Goal: Task Accomplishment & Management: Use online tool/utility

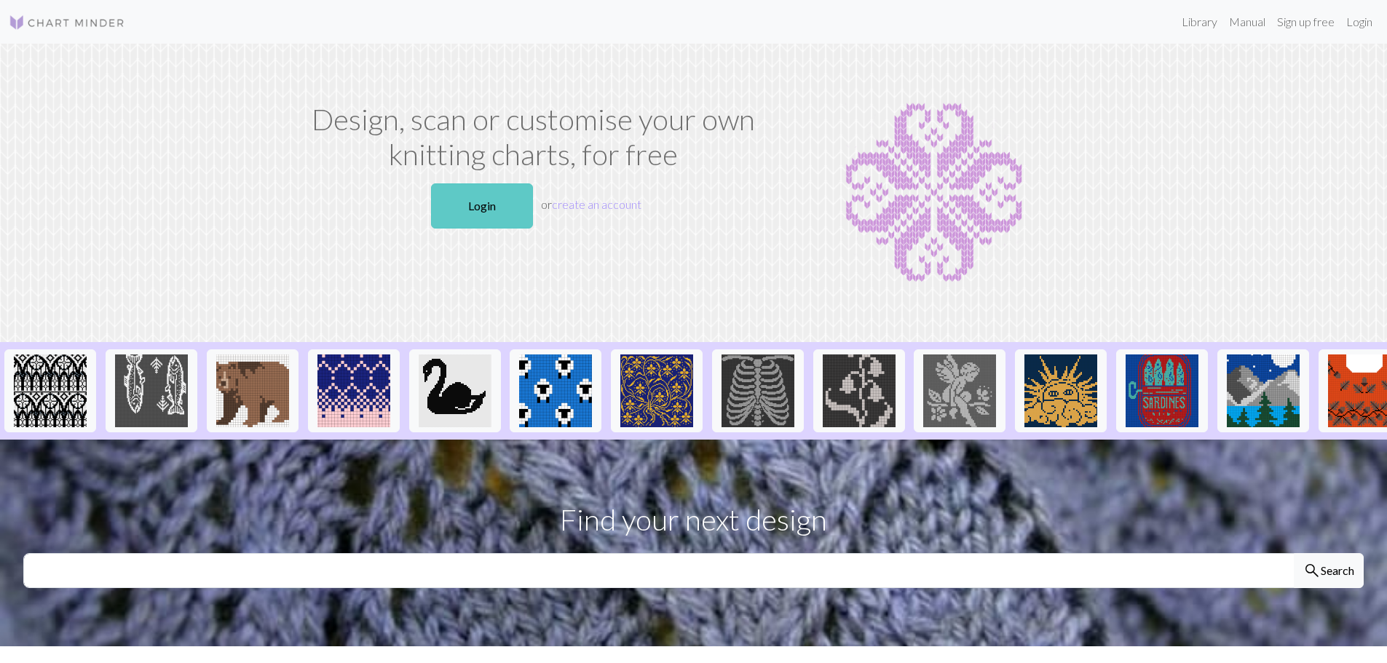
click at [479, 189] on link "Login" at bounding box center [482, 206] width 102 height 45
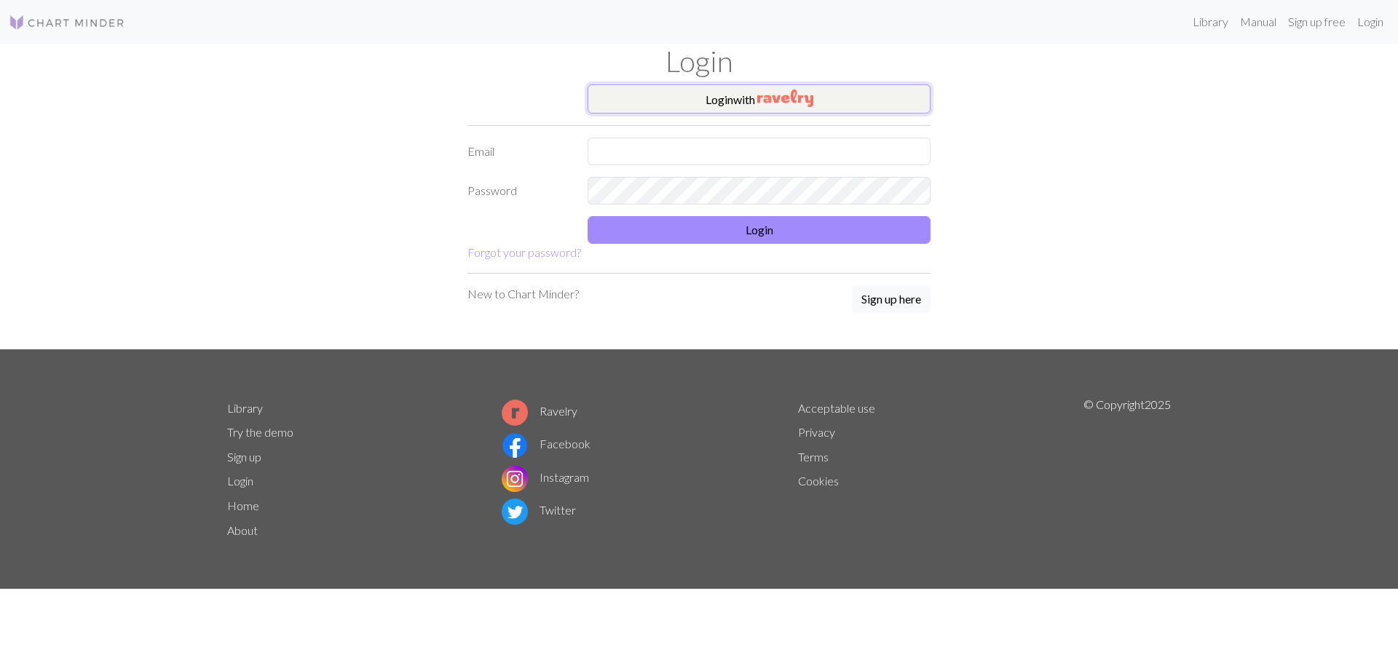
click at [674, 96] on button "Login with" at bounding box center [759, 98] width 343 height 29
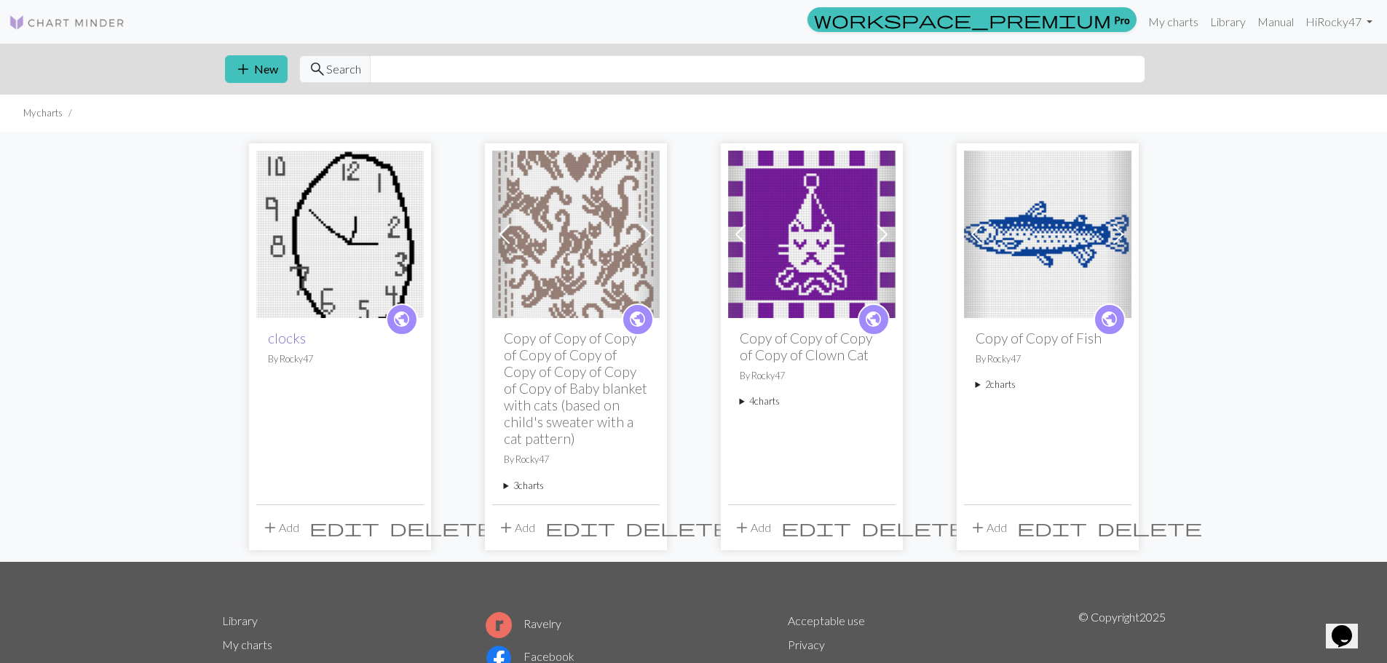
click at [293, 339] on link "clocks" at bounding box center [287, 338] width 38 height 17
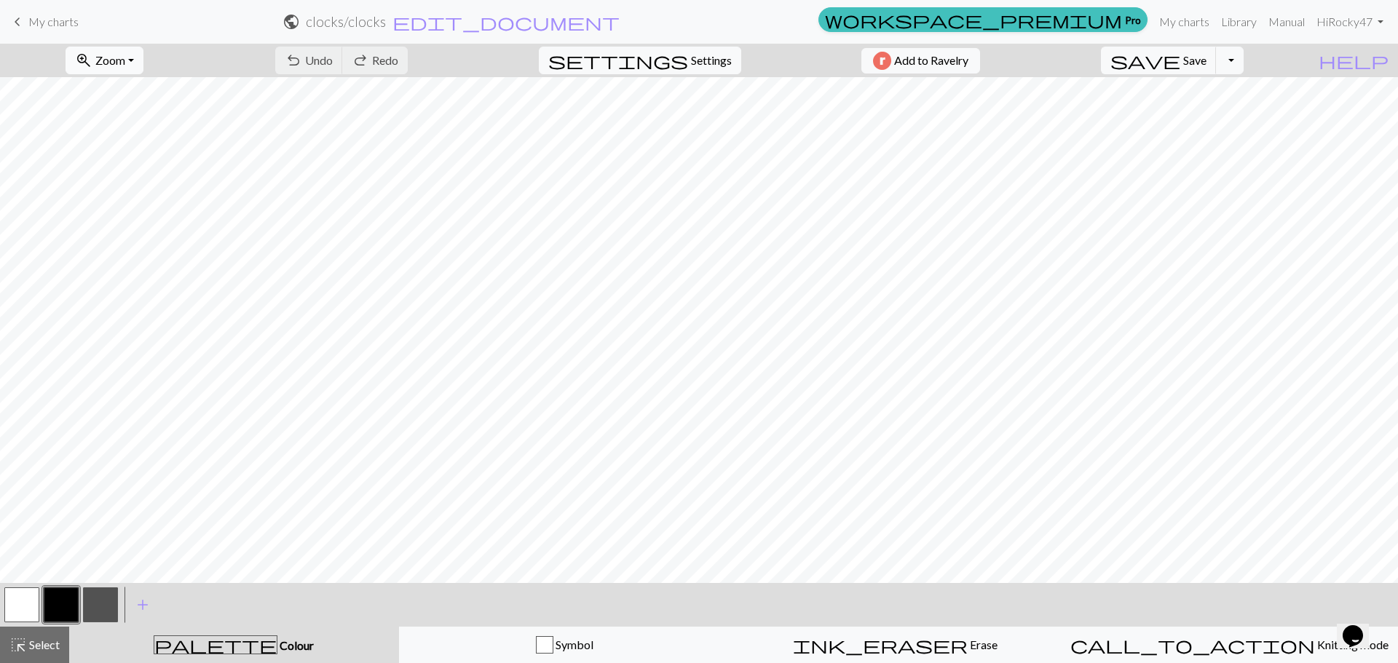
click at [102, 51] on button "zoom_in Zoom Zoom" at bounding box center [105, 61] width 78 height 28
click at [147, 197] on button "100%" at bounding box center [123, 197] width 115 height 23
click at [131, 76] on div "zoom_in Zoom Zoom Fit all Fit width Fit height 50% 100% 150% 200%" at bounding box center [105, 60] width 100 height 33
click at [132, 74] on button "zoom_in Zoom Zoom" at bounding box center [105, 61] width 78 height 28
click at [141, 92] on button "Fit all" at bounding box center [123, 92] width 115 height 23
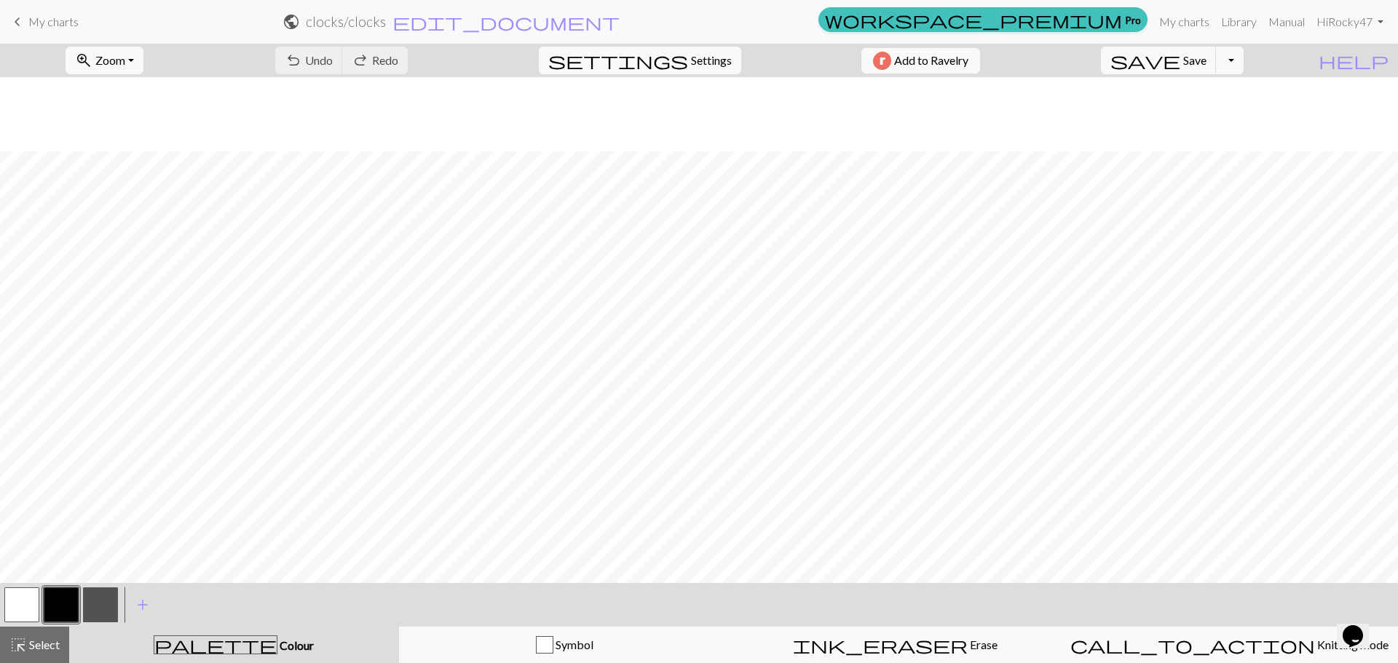
scroll to position [320, 0]
click at [695, 68] on span "Settings" at bounding box center [711, 60] width 41 height 17
select select "aran"
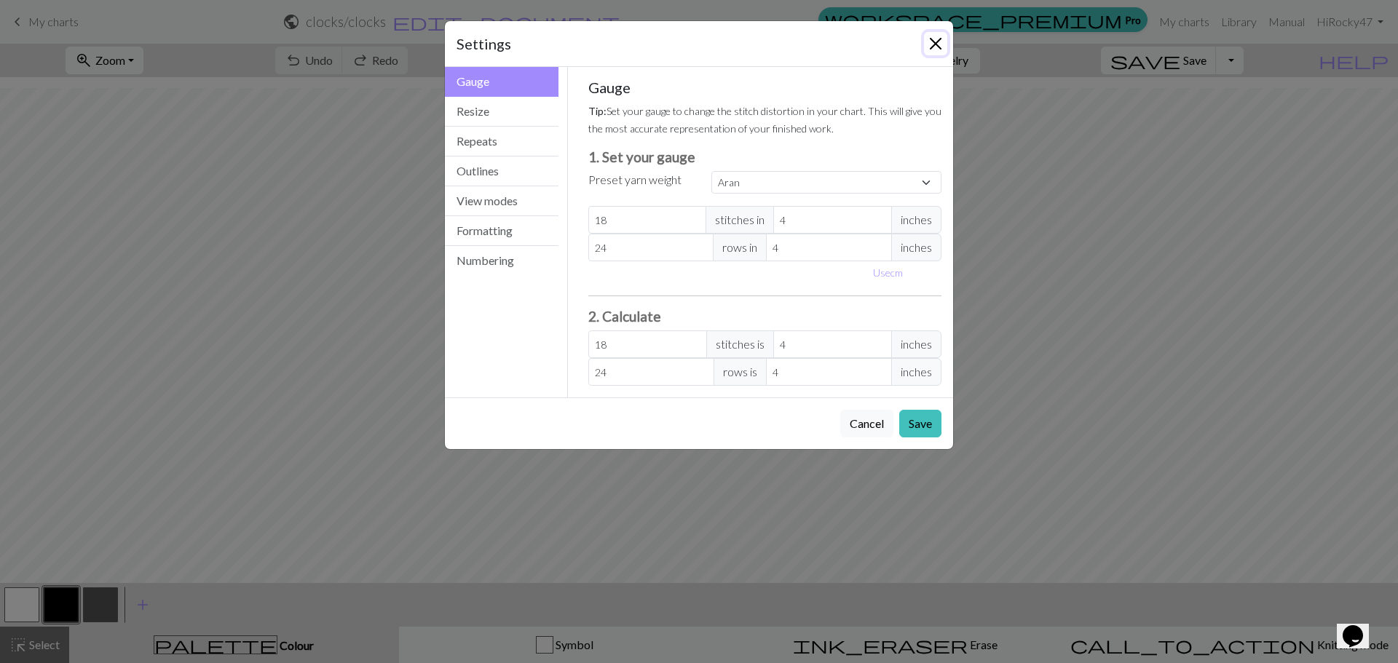
click at [934, 43] on button "Close" at bounding box center [935, 43] width 23 height 23
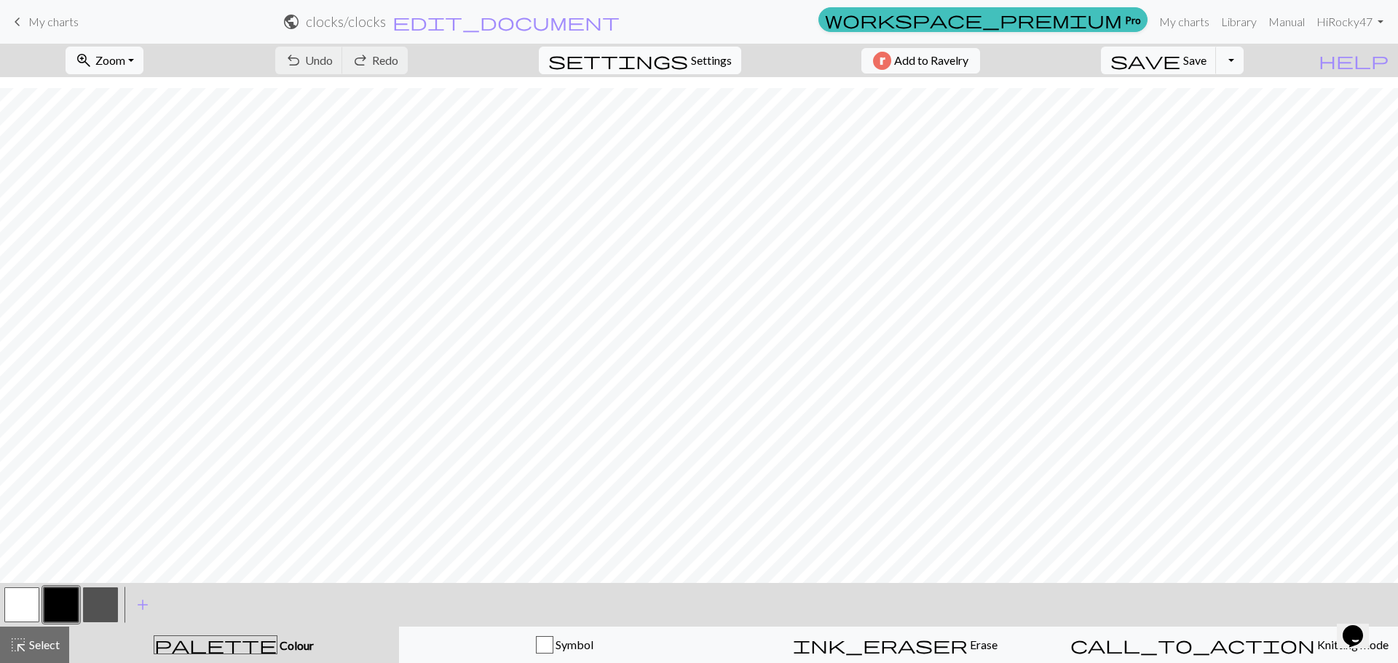
click at [679, 71] on button "settings Settings" at bounding box center [640, 61] width 202 height 28
select select "aran"
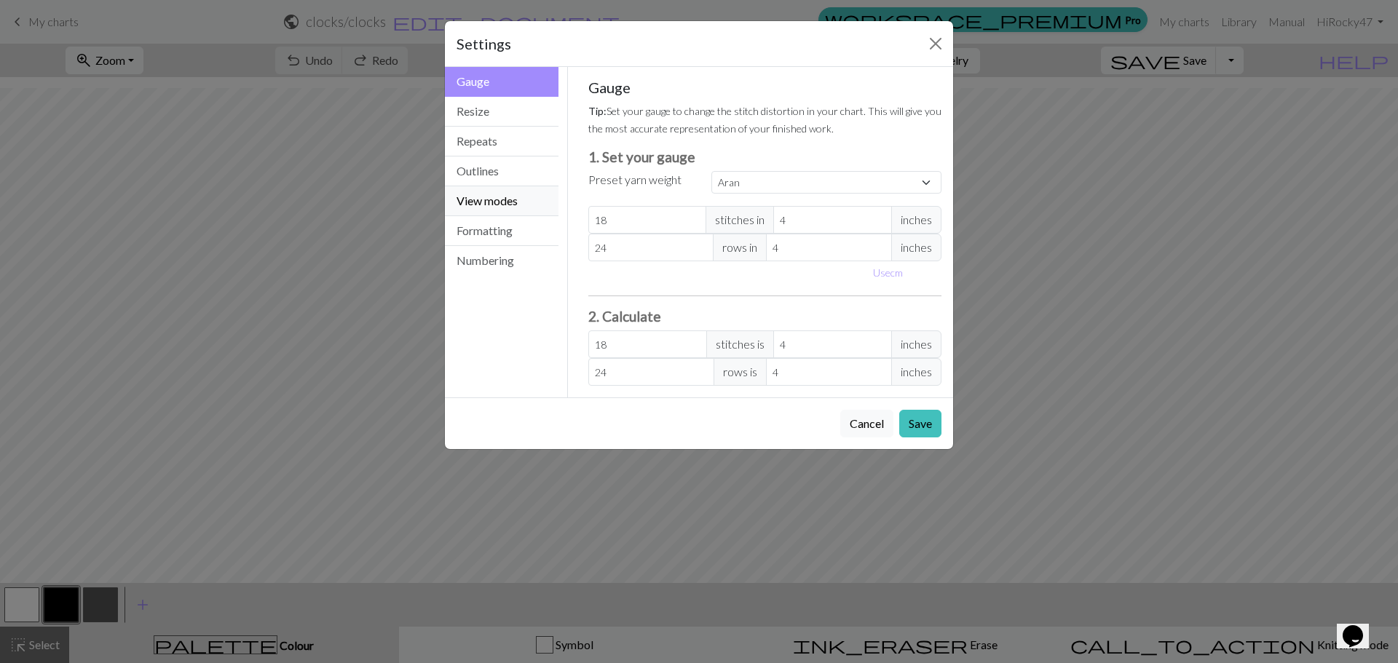
click at [506, 200] on button "View modes" at bounding box center [502, 201] width 114 height 30
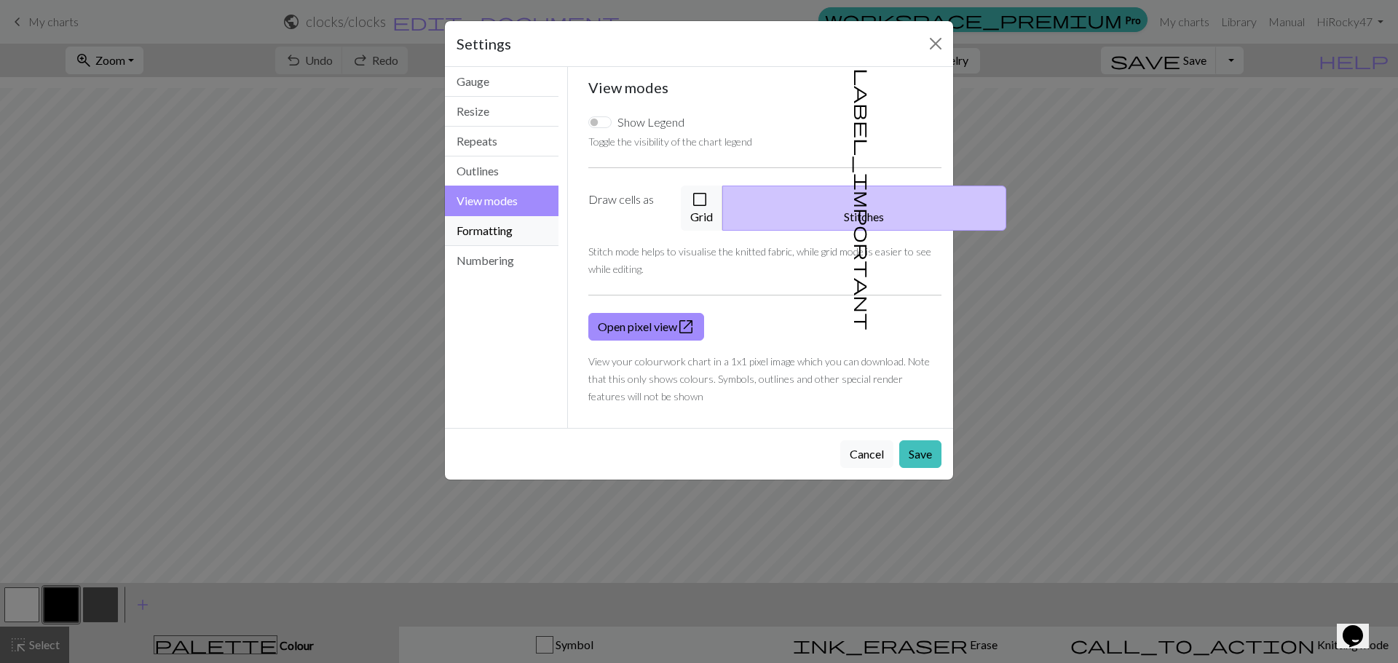
click at [506, 221] on button "Formatting" at bounding box center [502, 231] width 114 height 30
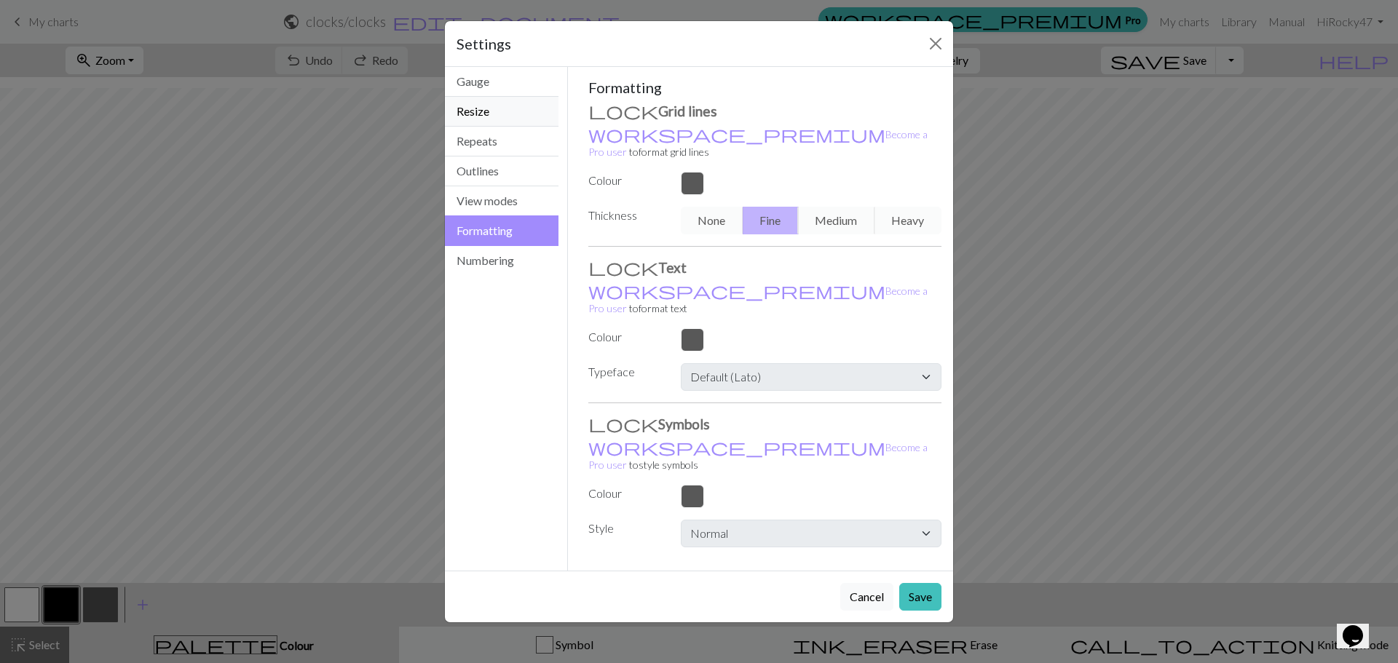
click at [512, 119] on button "Resize" at bounding box center [502, 112] width 114 height 30
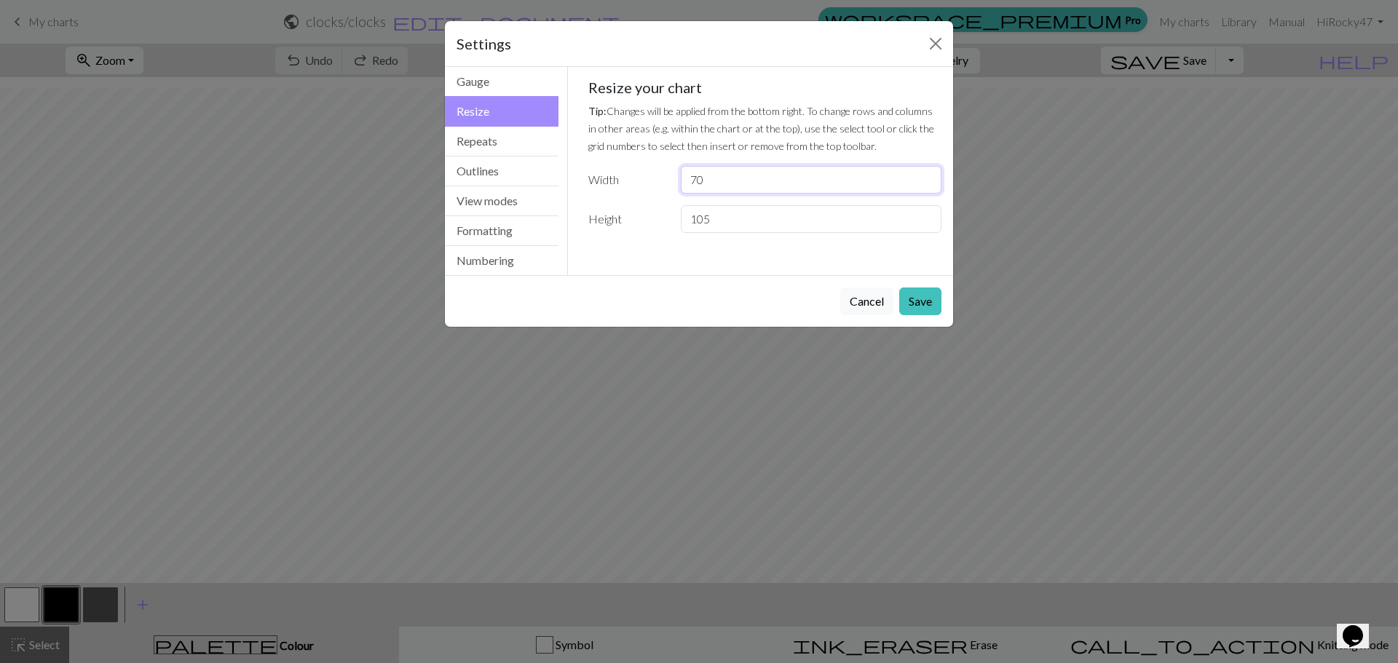
click at [743, 184] on input "70" at bounding box center [811, 180] width 261 height 28
click at [734, 208] on input "105" at bounding box center [811, 219] width 261 height 28
type input "100"
click at [929, 304] on button "Save" at bounding box center [920, 302] width 42 height 28
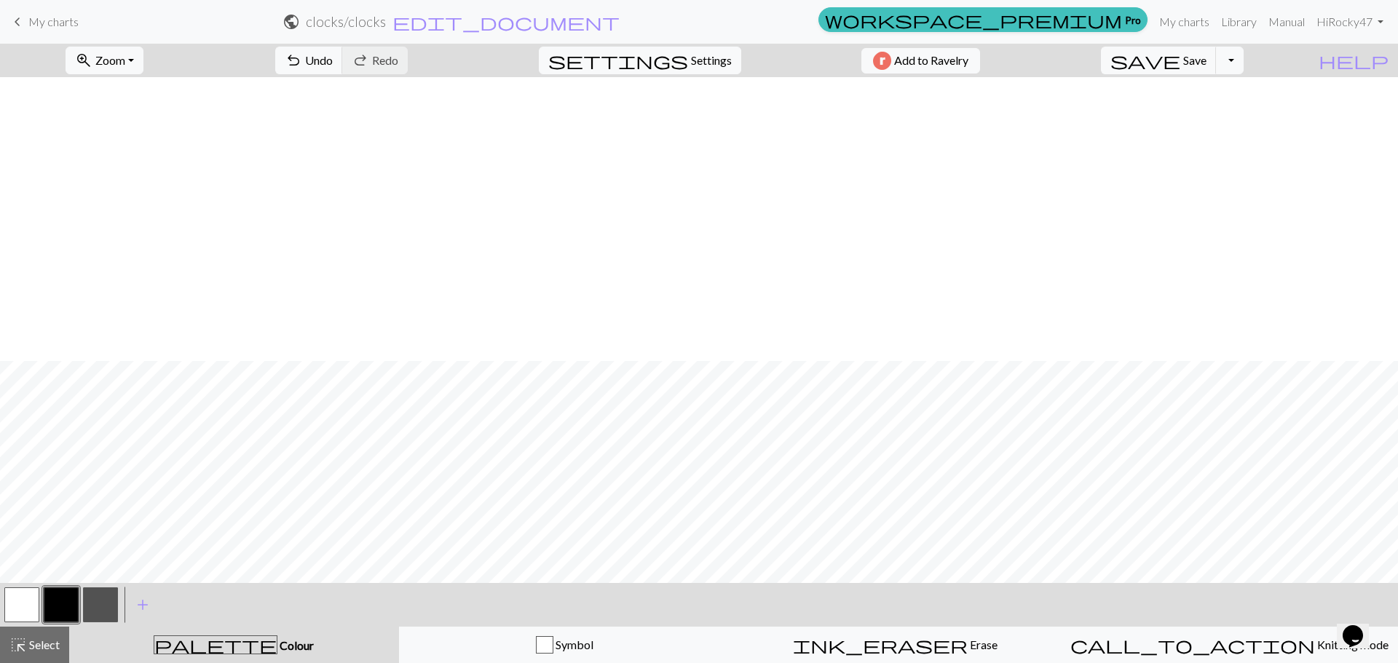
scroll to position [284, 0]
click at [125, 55] on span "Zoom" at bounding box center [110, 60] width 30 height 14
click at [135, 170] on button "50%" at bounding box center [123, 174] width 115 height 23
click at [1207, 63] on span "Save" at bounding box center [1194, 60] width 23 height 14
click at [1255, 75] on div "save Save Save Toggle Dropdown file_copy Save a copy save_alt Download" at bounding box center [1172, 60] width 165 height 33
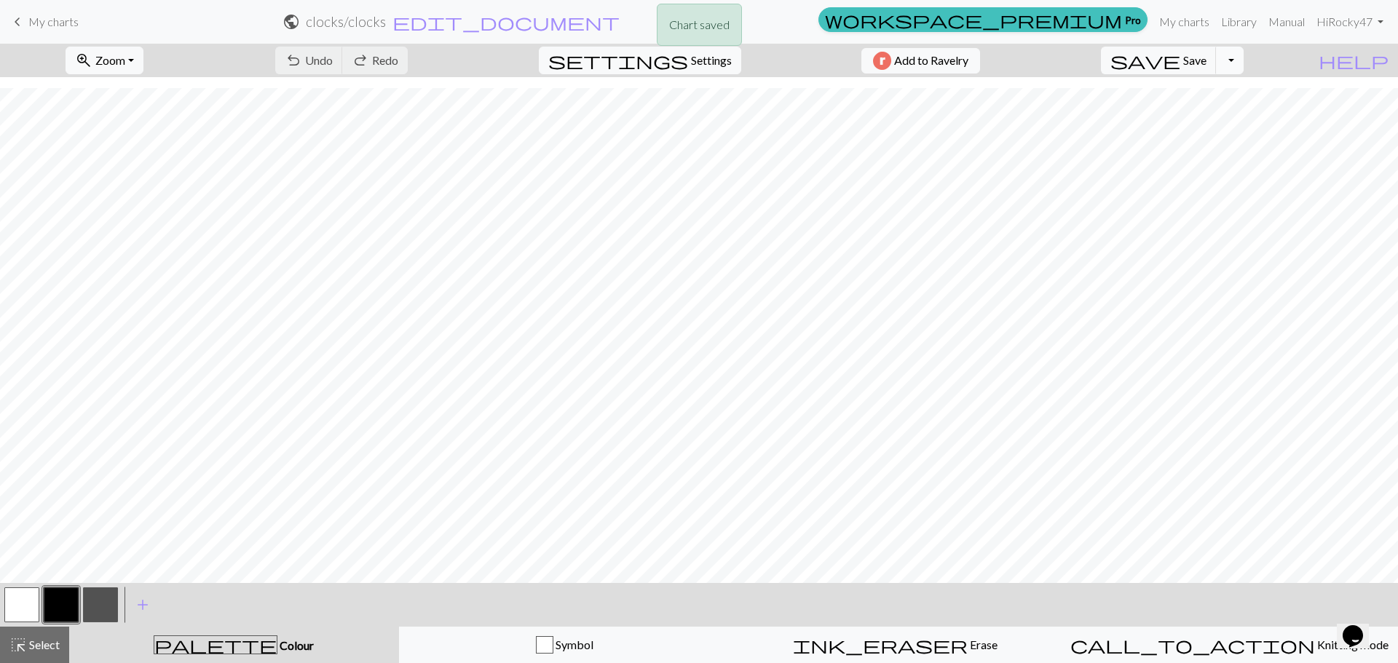
click at [1244, 69] on button "Toggle Dropdown" at bounding box center [1230, 61] width 28 height 28
click at [1243, 109] on button "save_alt Download" at bounding box center [1123, 115] width 240 height 23
click at [1244, 66] on button "Toggle Dropdown" at bounding box center [1230, 61] width 28 height 28
click at [675, 52] on button "Download" at bounding box center [663, 47] width 71 height 28
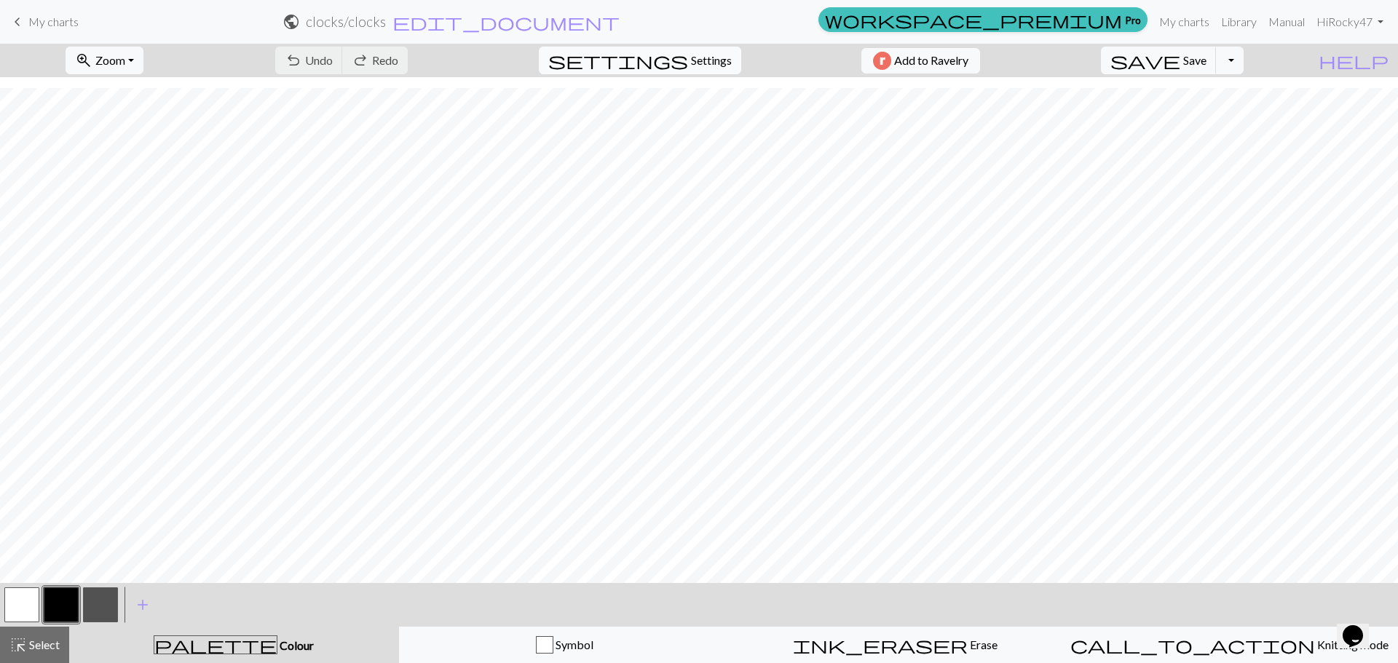
click at [703, 63] on span "Settings" at bounding box center [711, 60] width 41 height 17
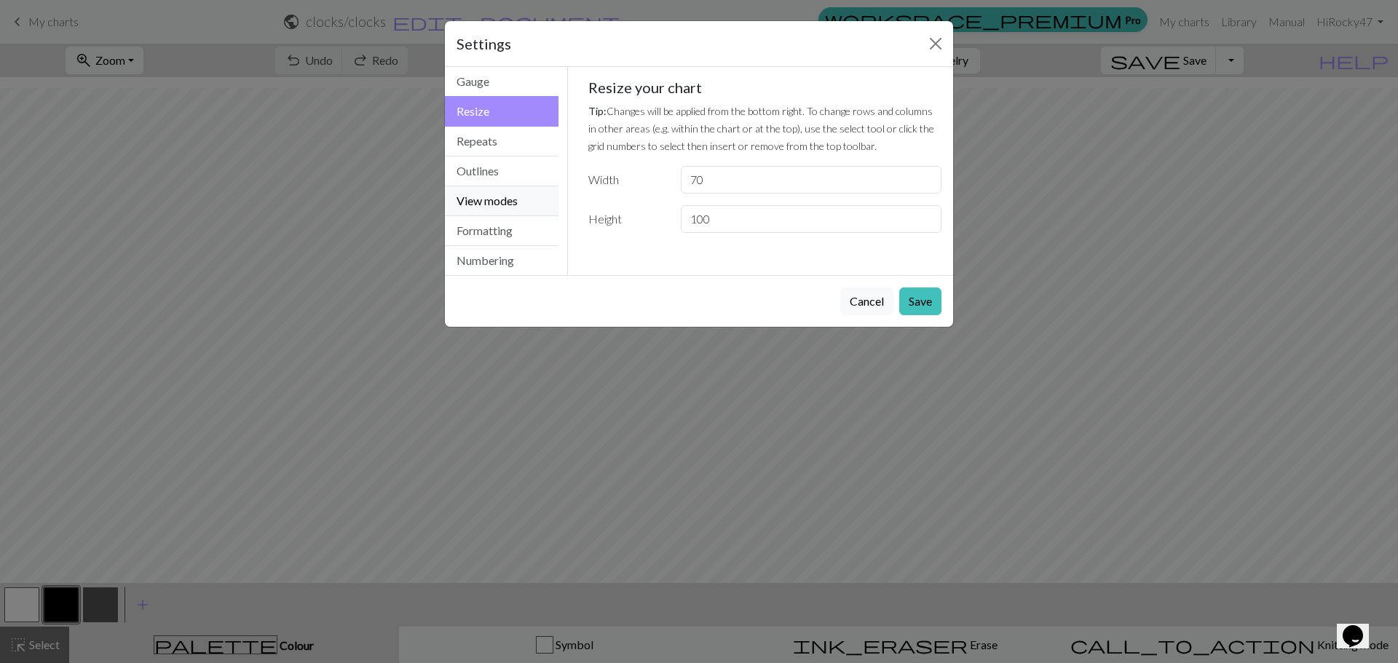
click at [495, 198] on button "View modes" at bounding box center [502, 201] width 114 height 30
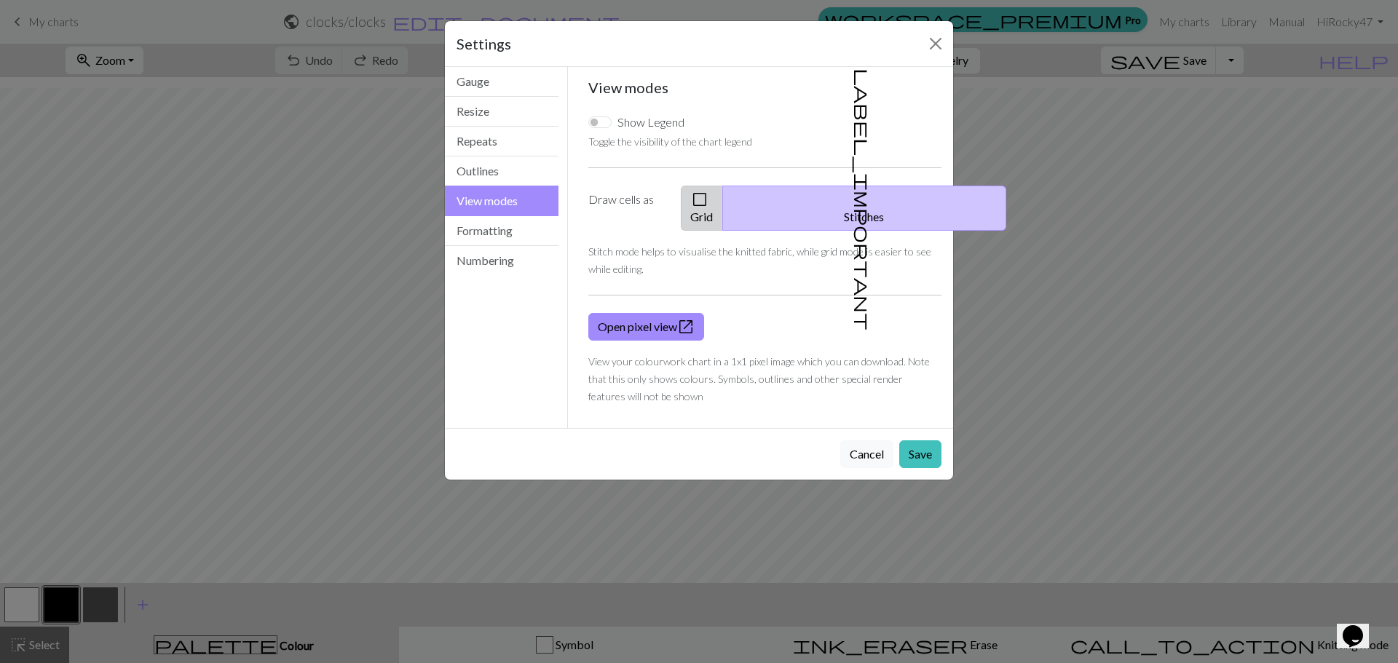
click at [709, 189] on span "check_box_outline_blank" at bounding box center [699, 199] width 17 height 20
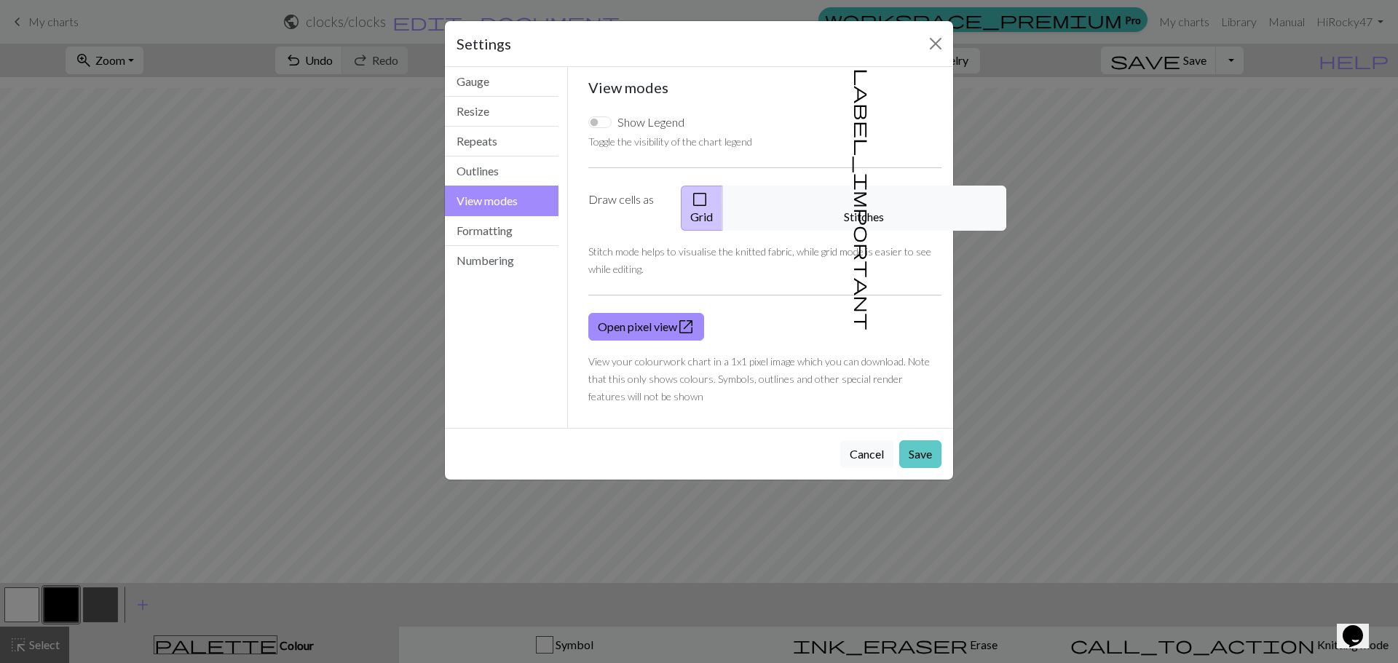
click at [918, 441] on button "Save" at bounding box center [920, 455] width 42 height 28
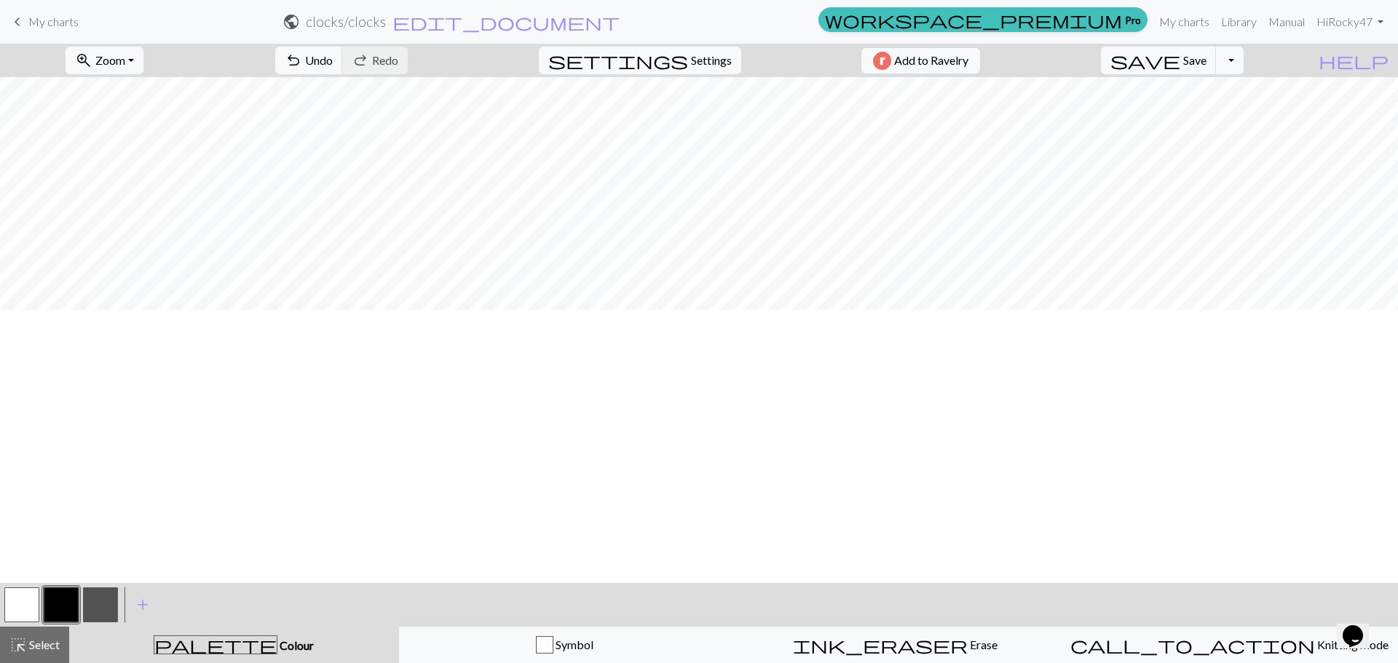
scroll to position [0, 0]
click at [1244, 62] on button "Toggle Dropdown" at bounding box center [1230, 61] width 28 height 28
click at [1226, 117] on button "save_alt Download" at bounding box center [1123, 115] width 240 height 23
click at [686, 50] on button "Download" at bounding box center [663, 47] width 71 height 28
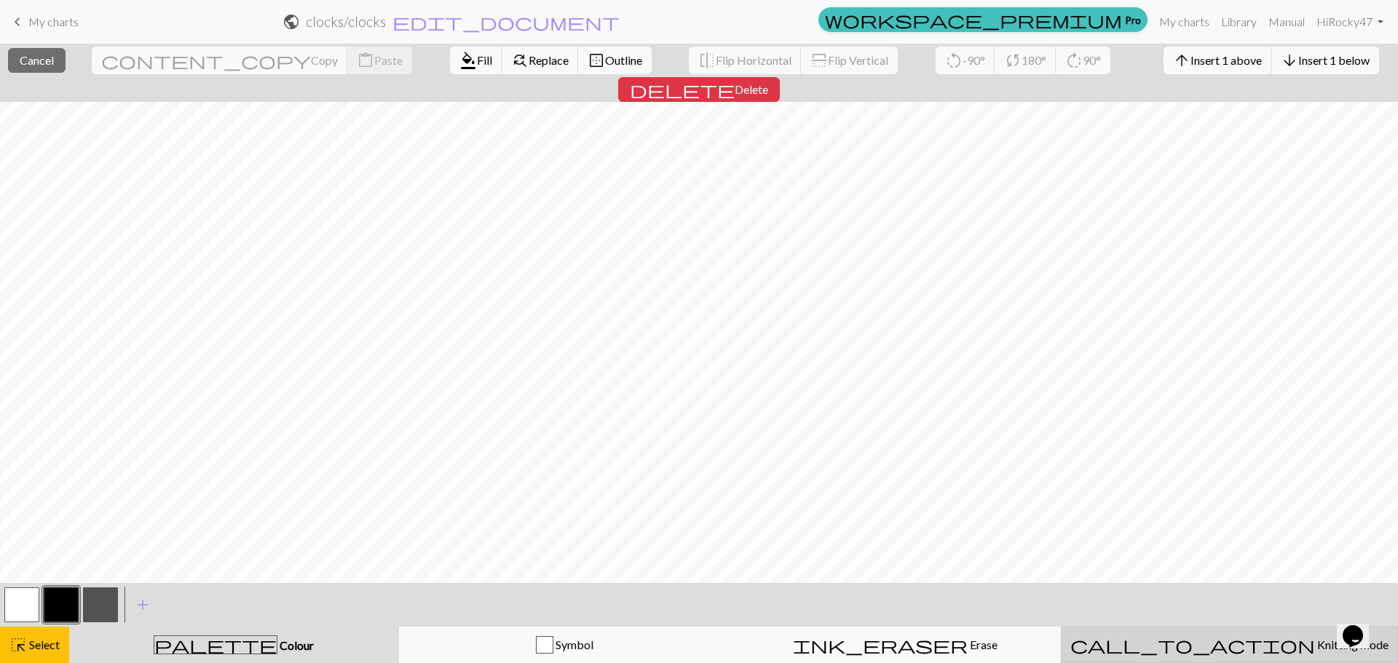
click at [1315, 645] on span "Knitting mode" at bounding box center [1352, 645] width 74 height 14
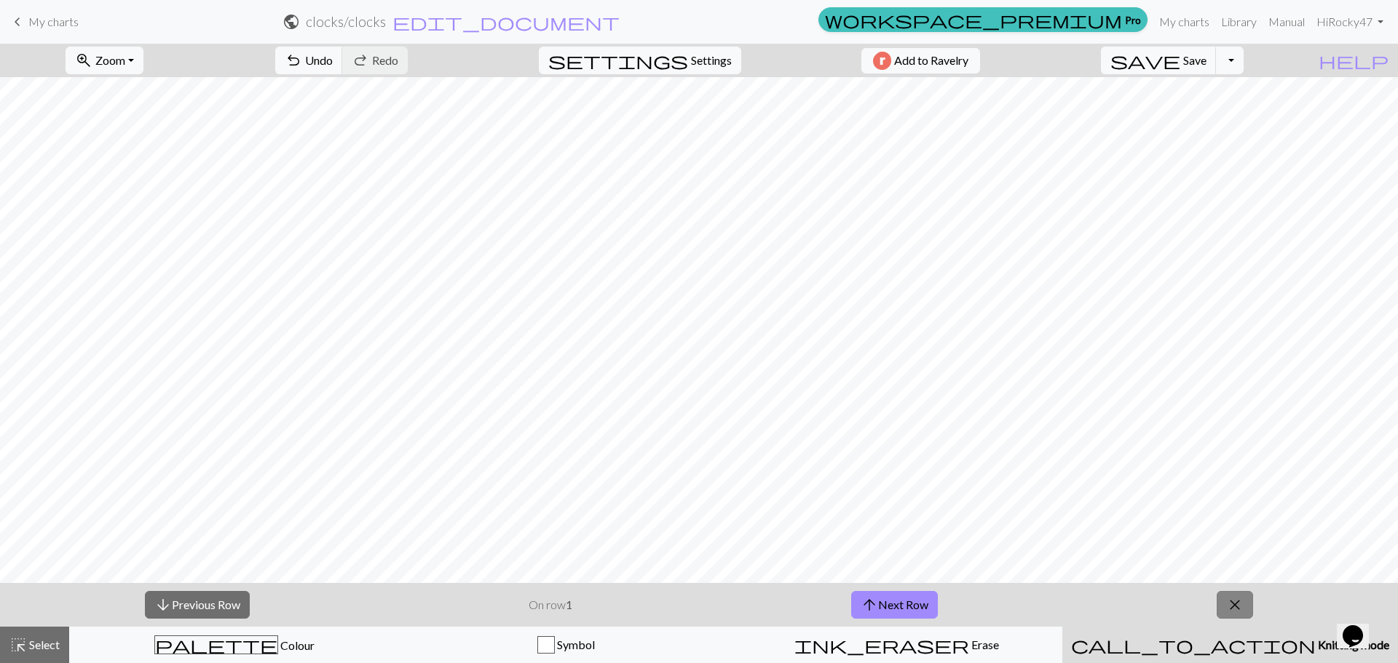
click at [1233, 609] on span "close" at bounding box center [1234, 605] width 17 height 20
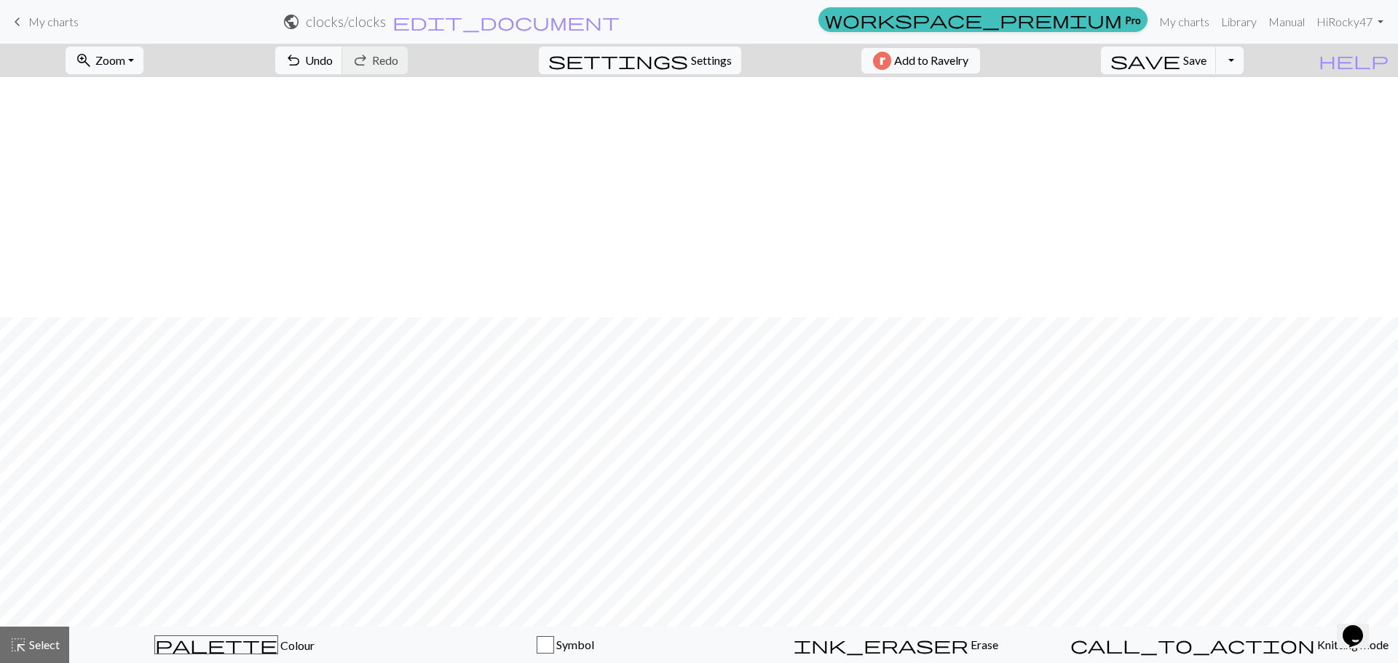
scroll to position [240, 0]
click at [35, 645] on span "Select" at bounding box center [43, 645] width 33 height 14
click at [50, 645] on span "Select" at bounding box center [43, 645] width 33 height 14
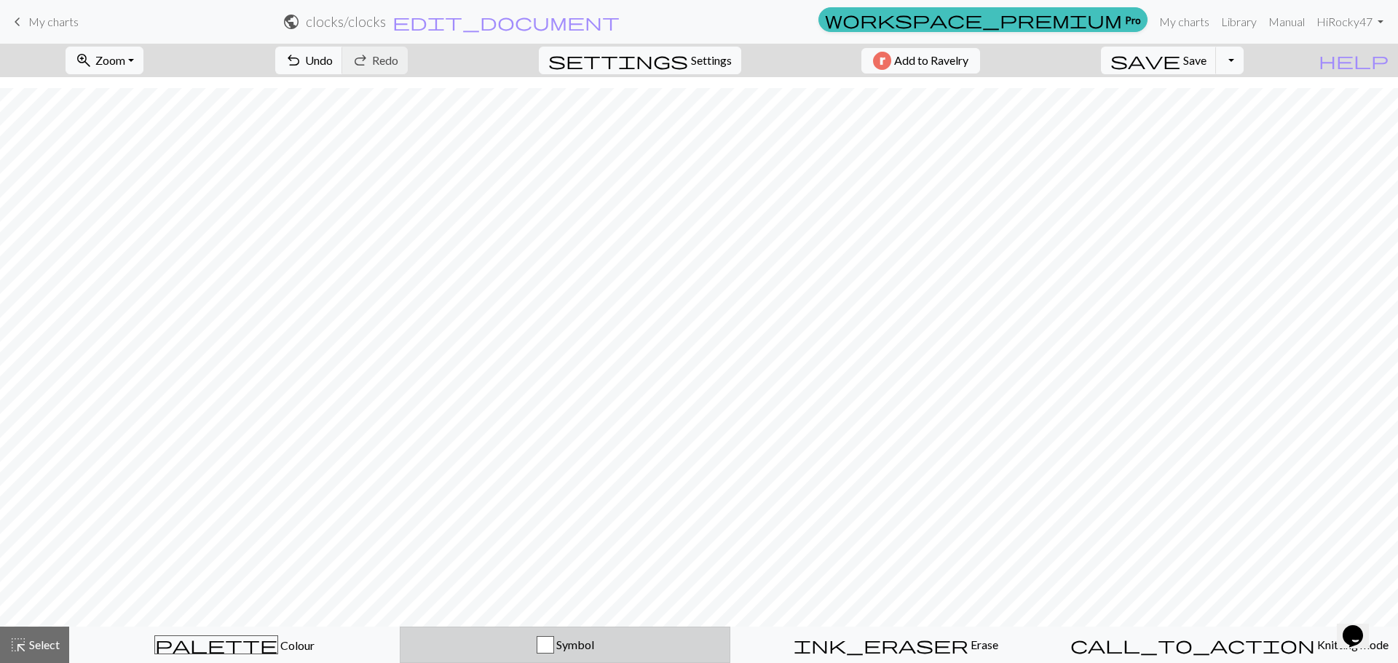
click at [588, 649] on span "Symbol" at bounding box center [574, 645] width 40 height 14
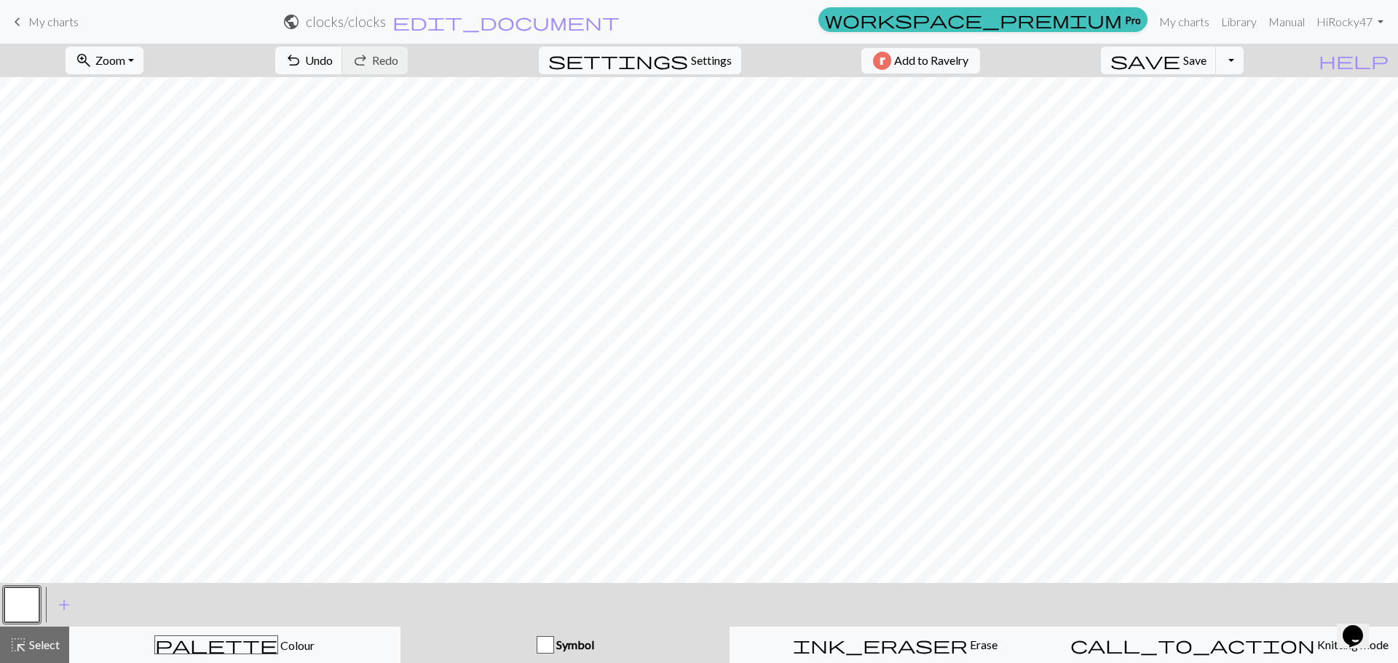
click at [588, 649] on span "Symbol" at bounding box center [574, 645] width 40 height 14
click at [36, 647] on span "Select" at bounding box center [43, 645] width 33 height 14
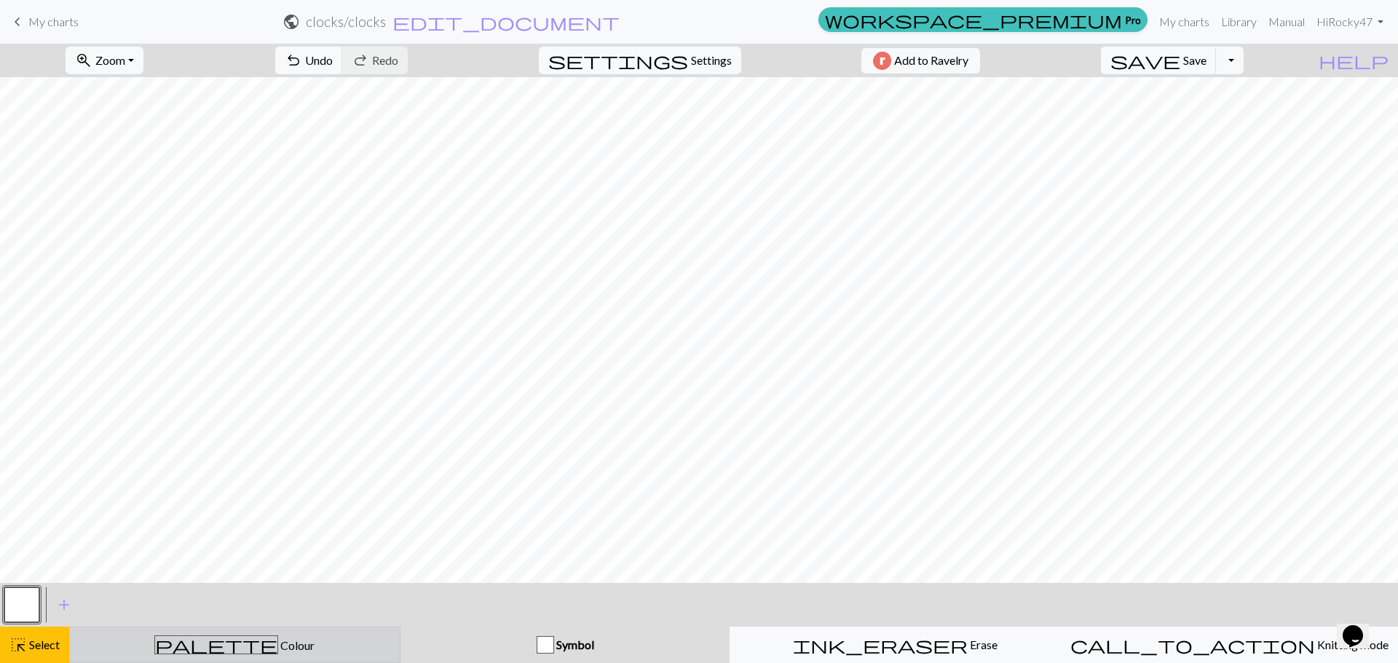
click at [171, 646] on div "palette Colour Colour" at bounding box center [235, 645] width 312 height 19
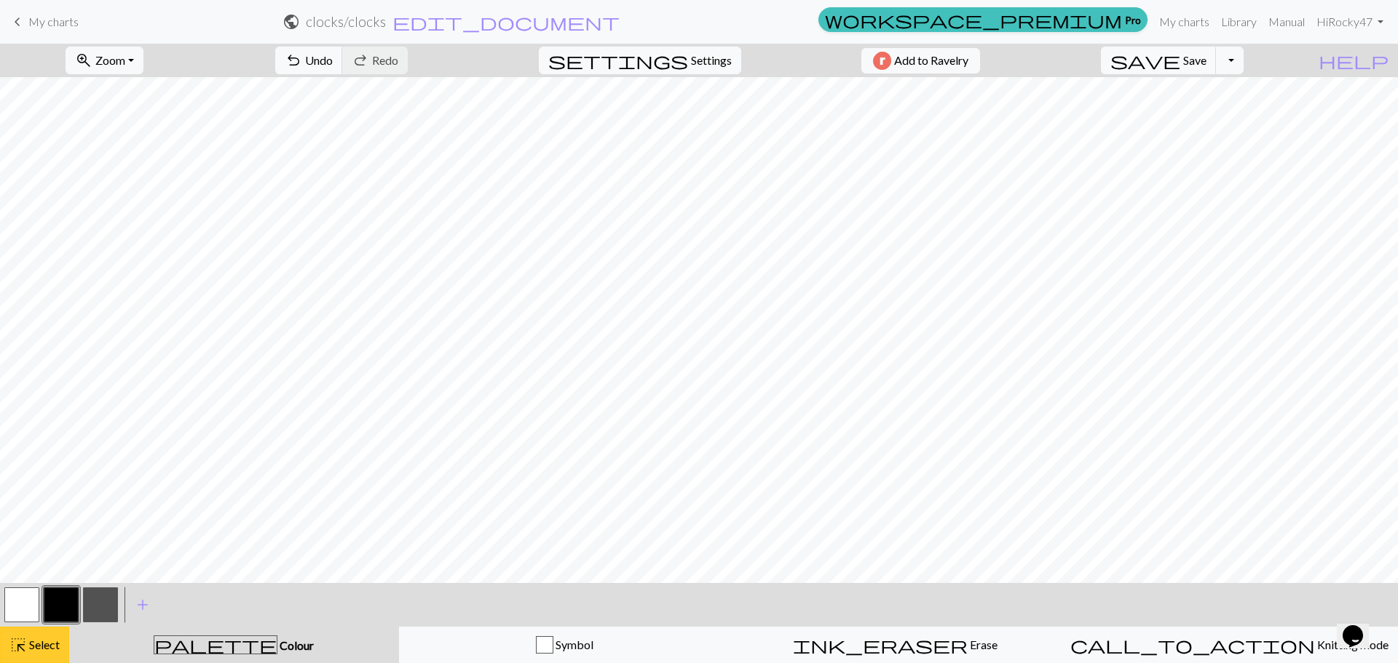
click at [39, 645] on span "Select" at bounding box center [43, 645] width 33 height 14
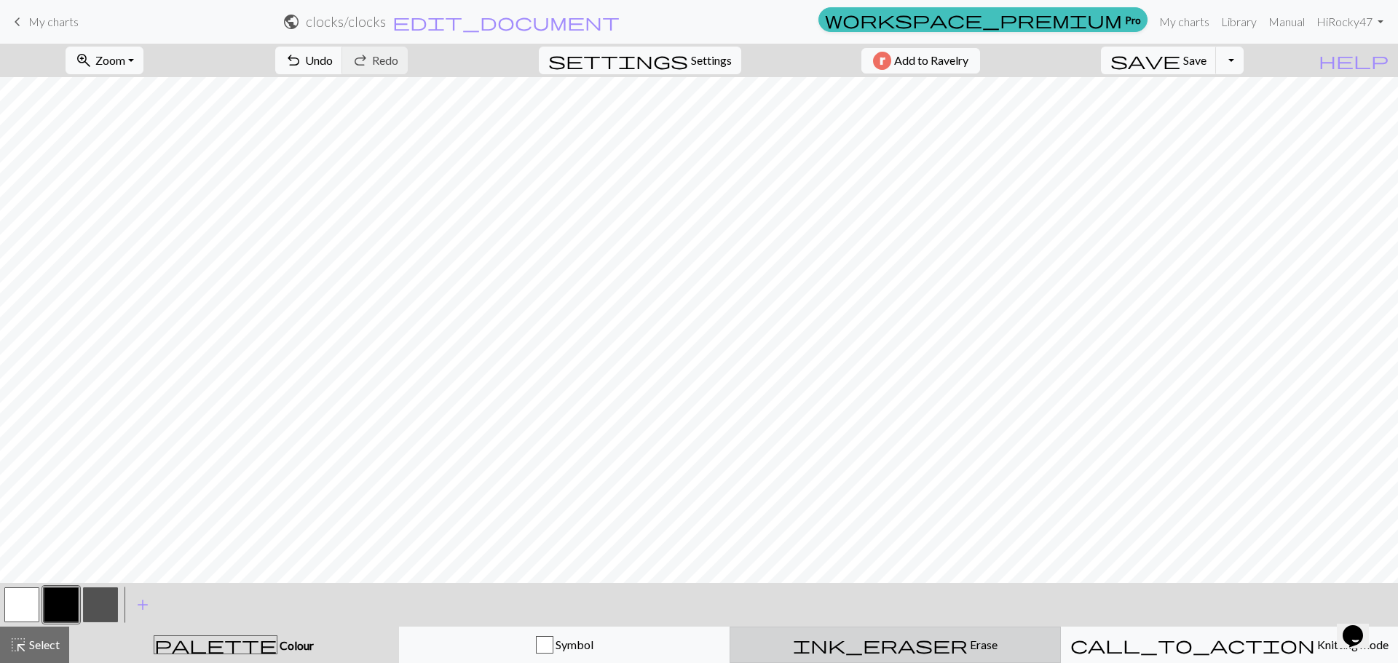
click at [848, 638] on div "ink_eraser Erase Erase" at bounding box center [895, 644] width 312 height 17
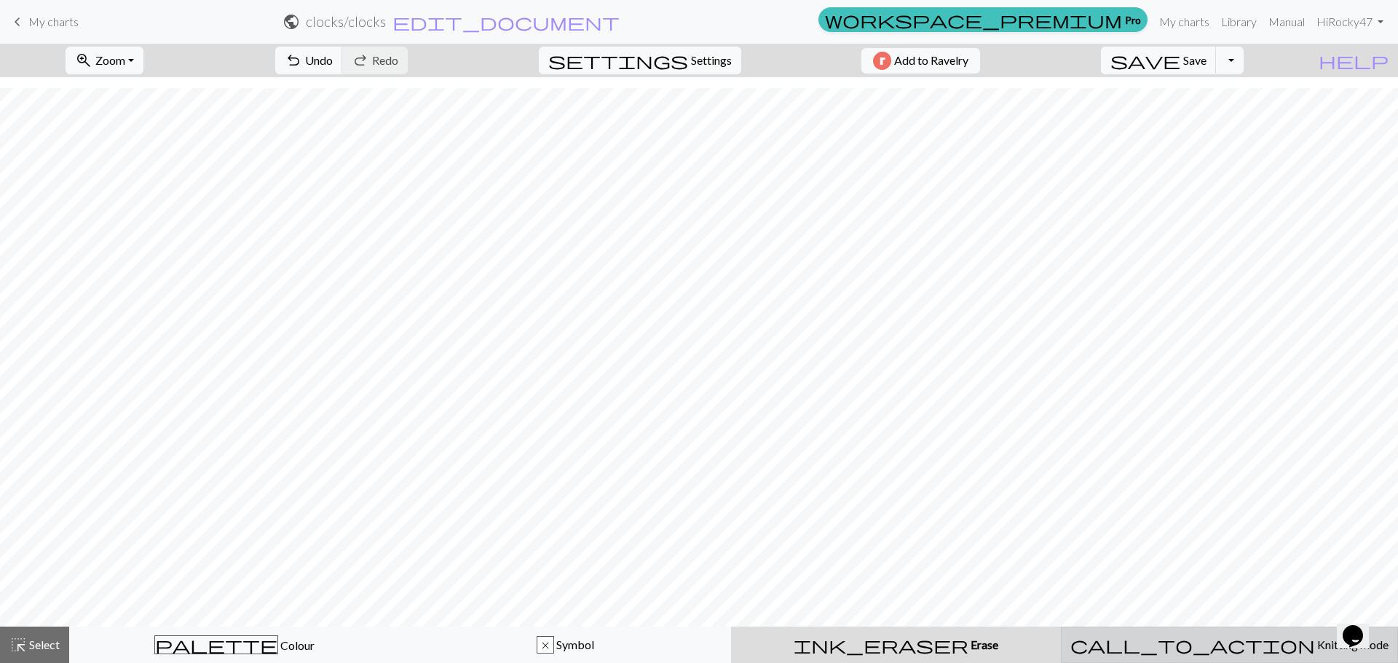
click at [1162, 641] on div "call_to_action Knitting mode Knitting mode" at bounding box center [1229, 644] width 318 height 17
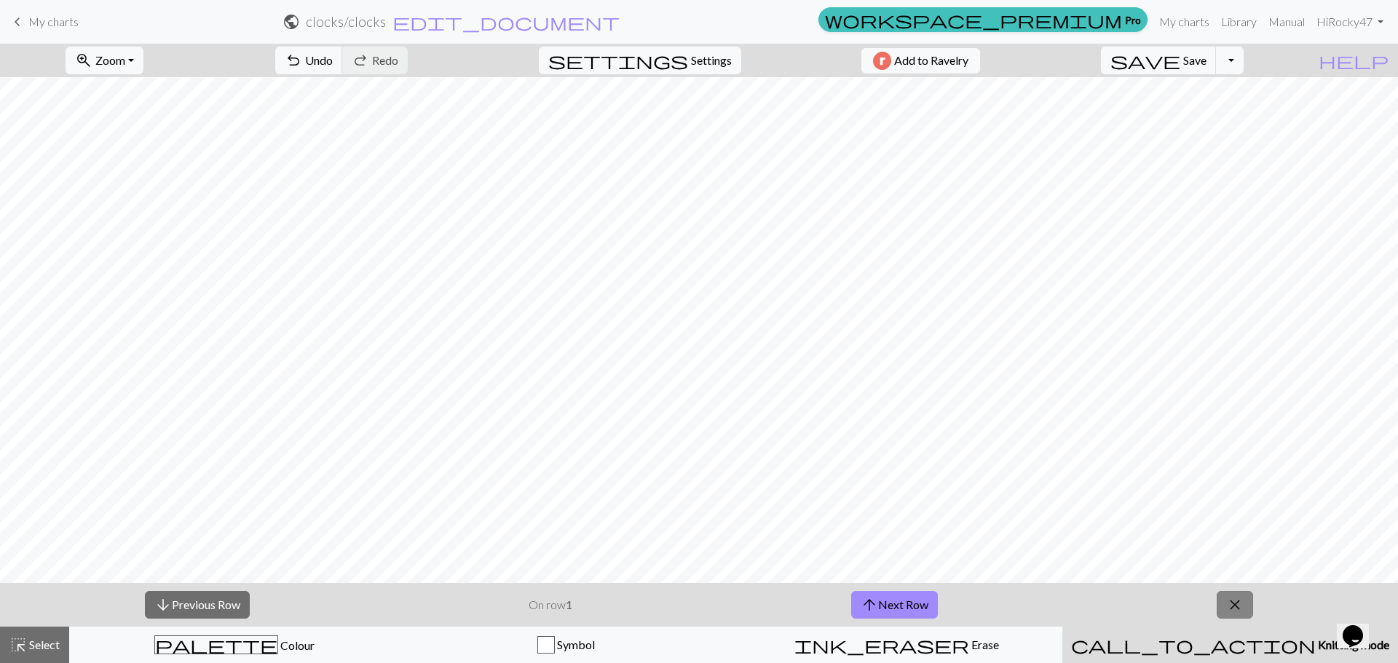
click at [1234, 604] on span "close" at bounding box center [1234, 605] width 17 height 20
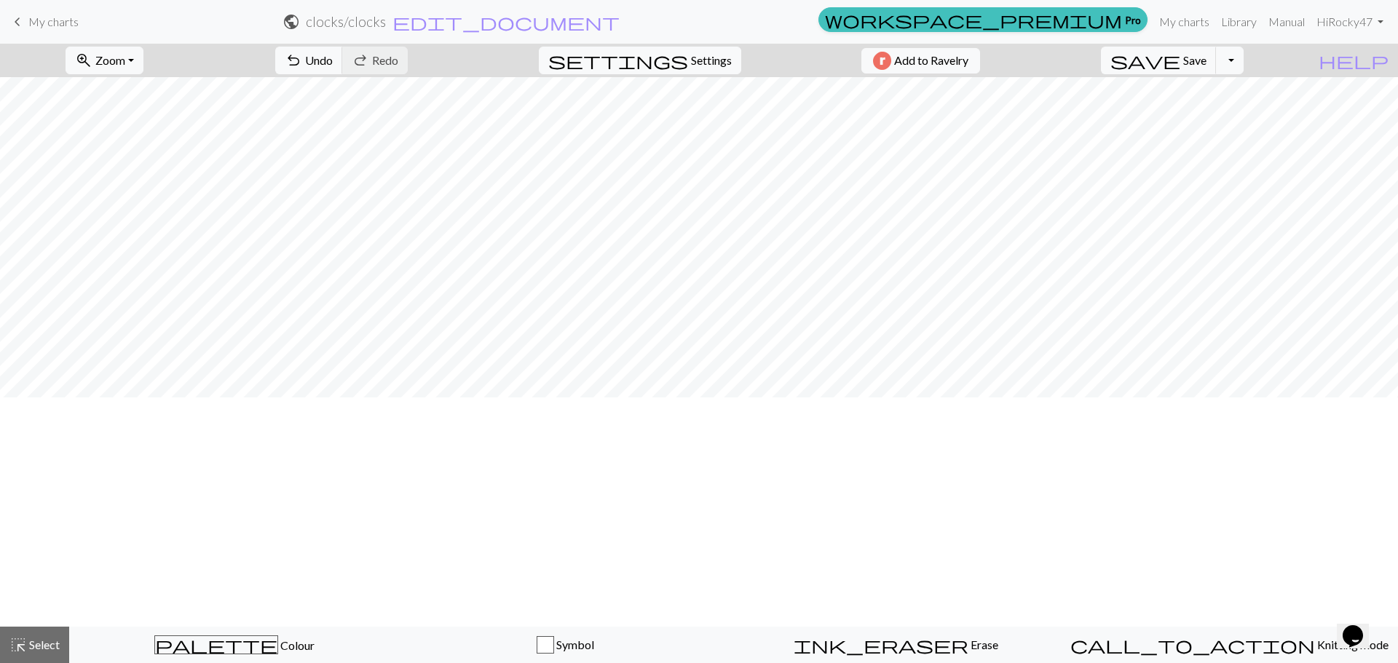
scroll to position [0, 0]
